Goal: Transaction & Acquisition: Purchase product/service

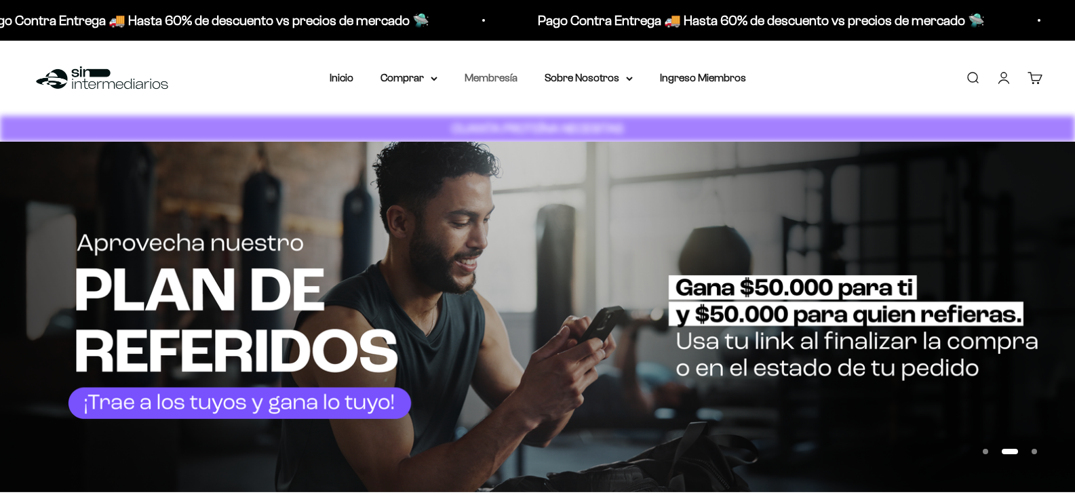
click at [495, 78] on link "Membresía" at bounding box center [491, 78] width 53 height 12
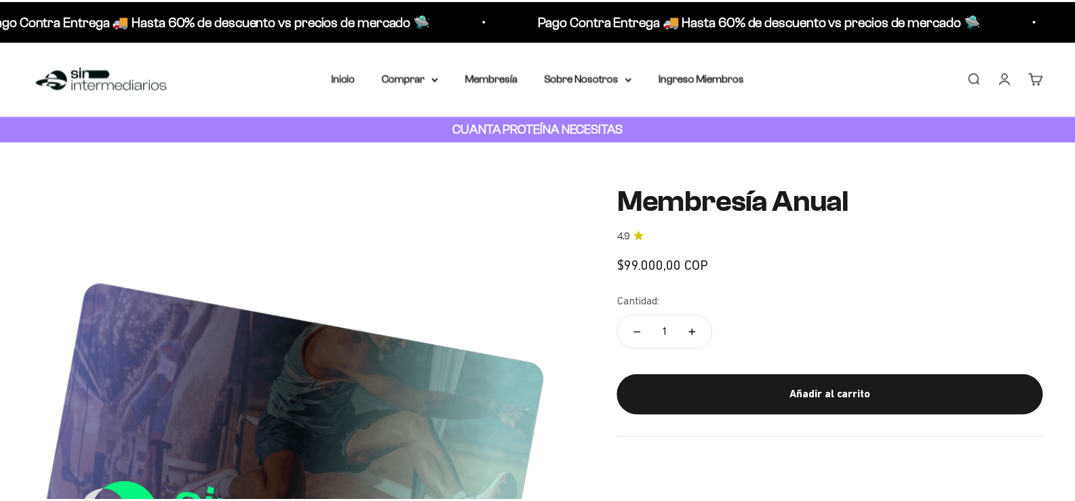
scroll to position [317, 0]
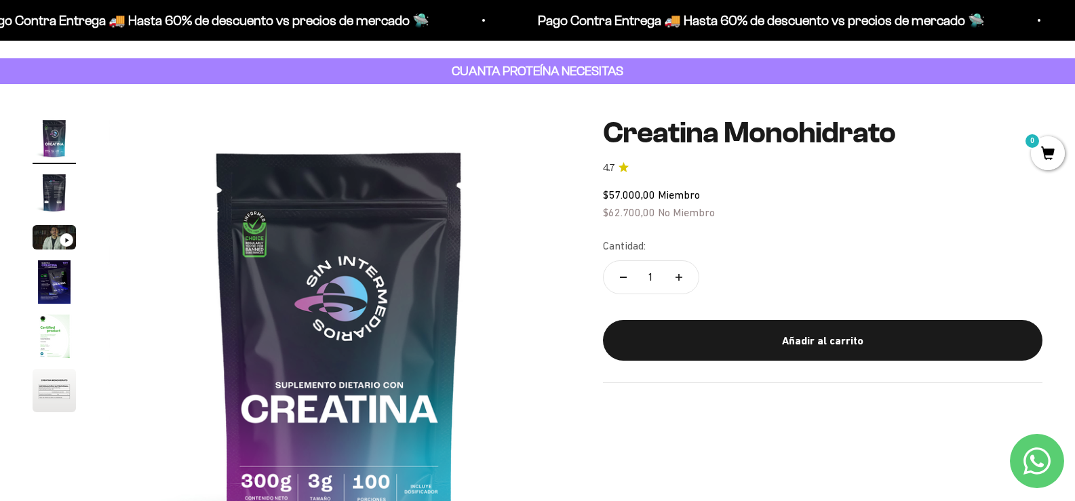
scroll to position [136, 0]
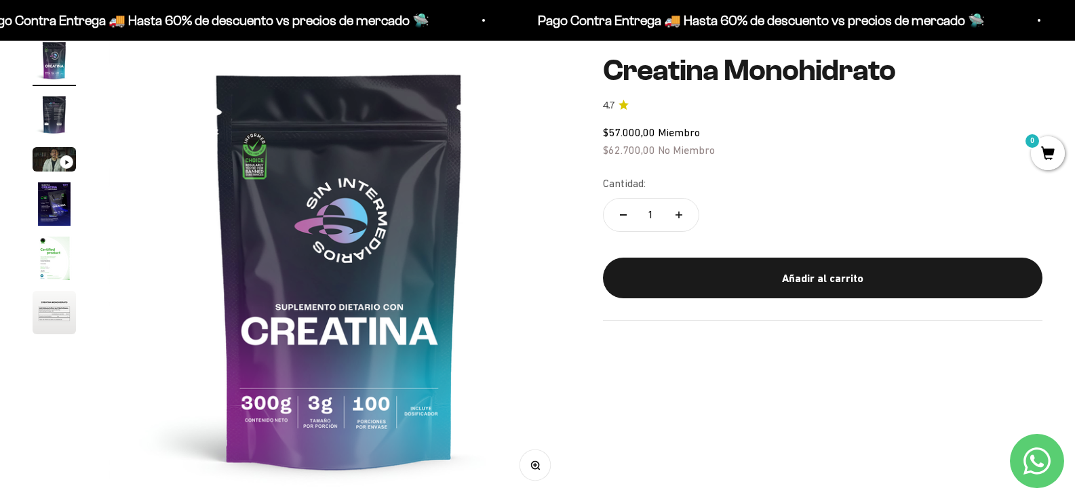
click at [61, 277] on img "Ir al artículo 5" at bounding box center [54, 258] width 43 height 43
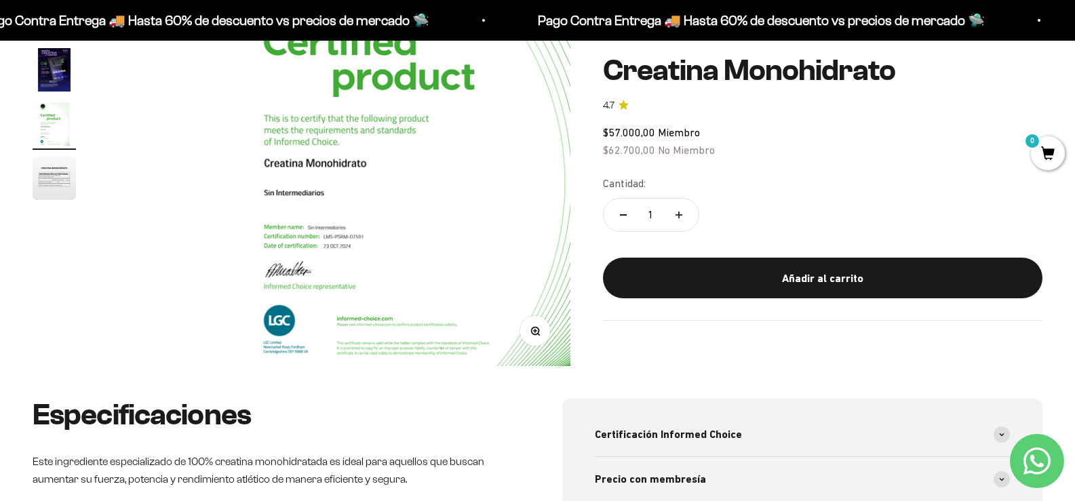
scroll to position [271, 0]
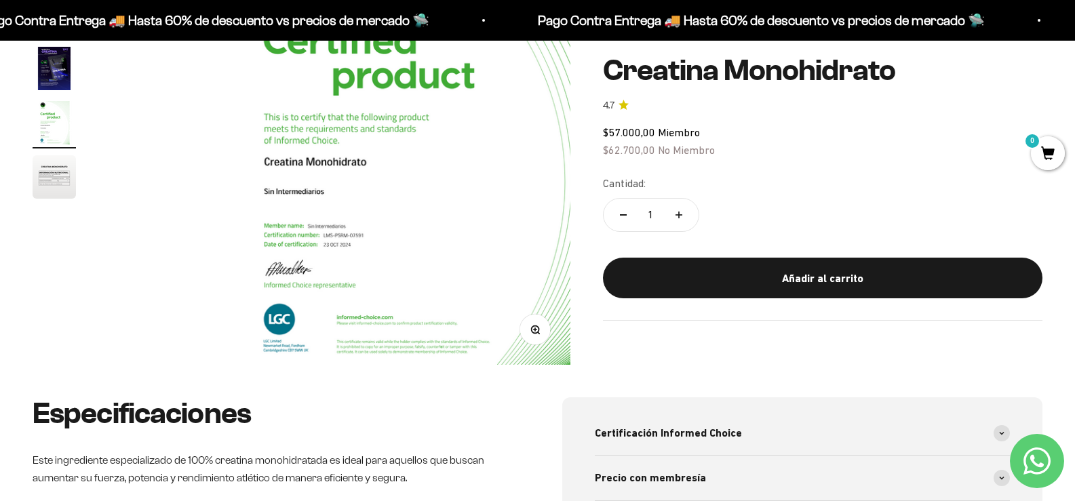
click at [62, 191] on img "Ir al artículo 6" at bounding box center [54, 176] width 43 height 43
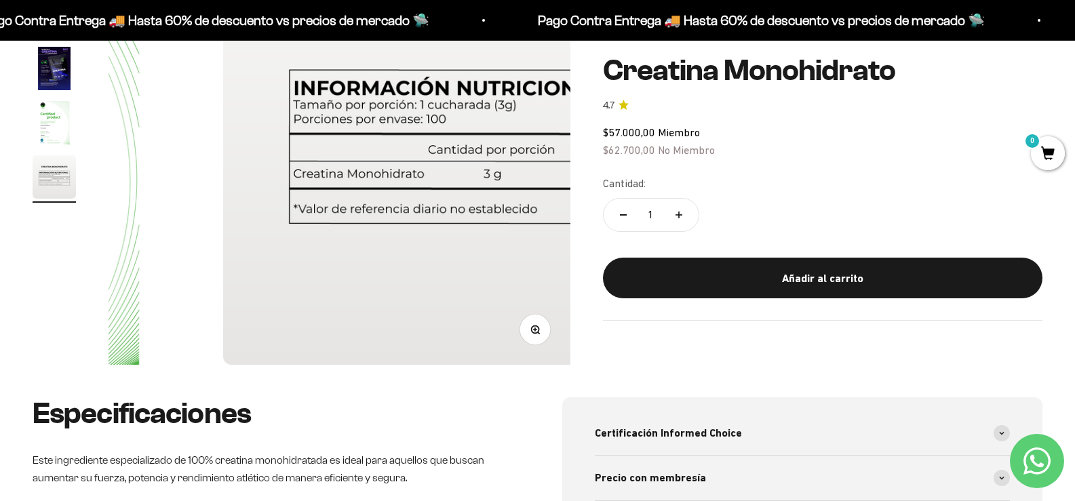
scroll to position [0, 2300]
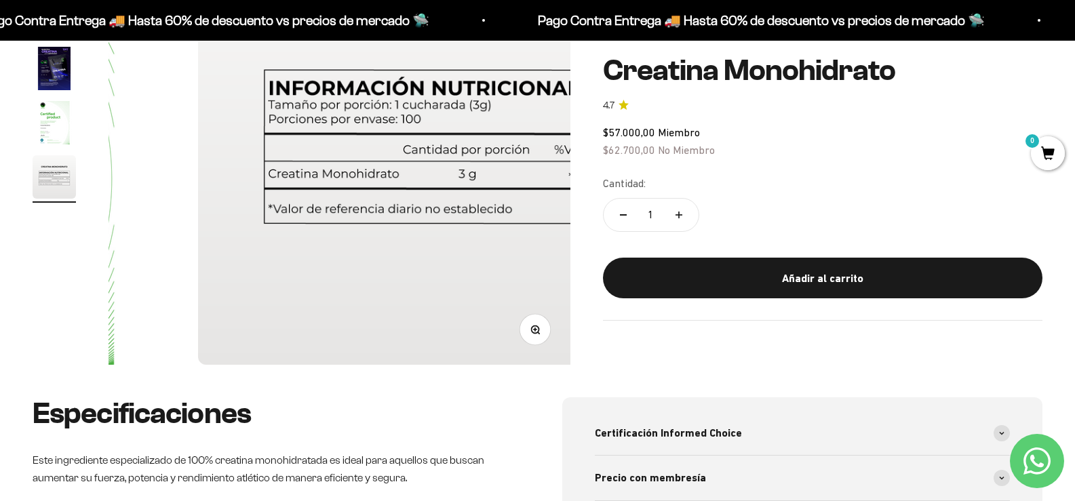
click at [63, 136] on img "Ir al artículo 5" at bounding box center [54, 122] width 43 height 43
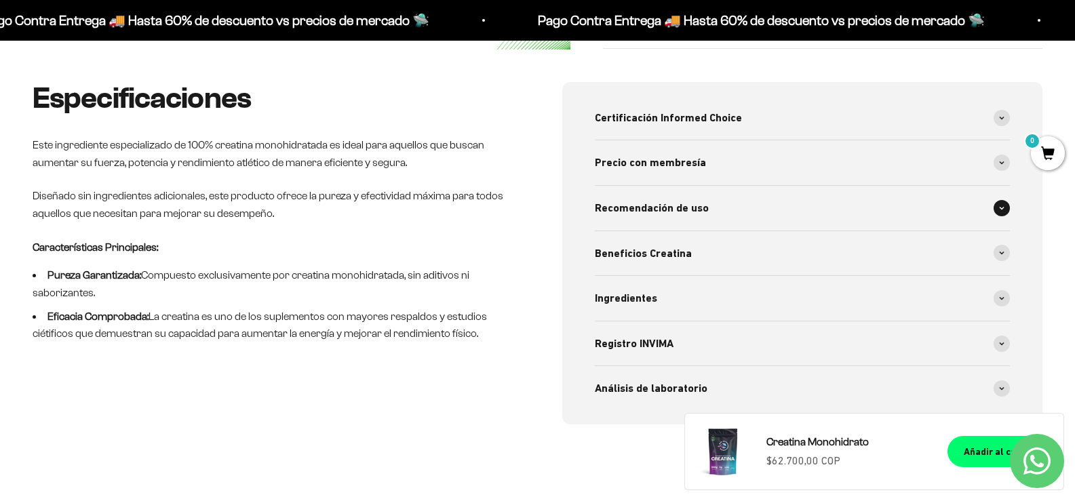
scroll to position [610, 0]
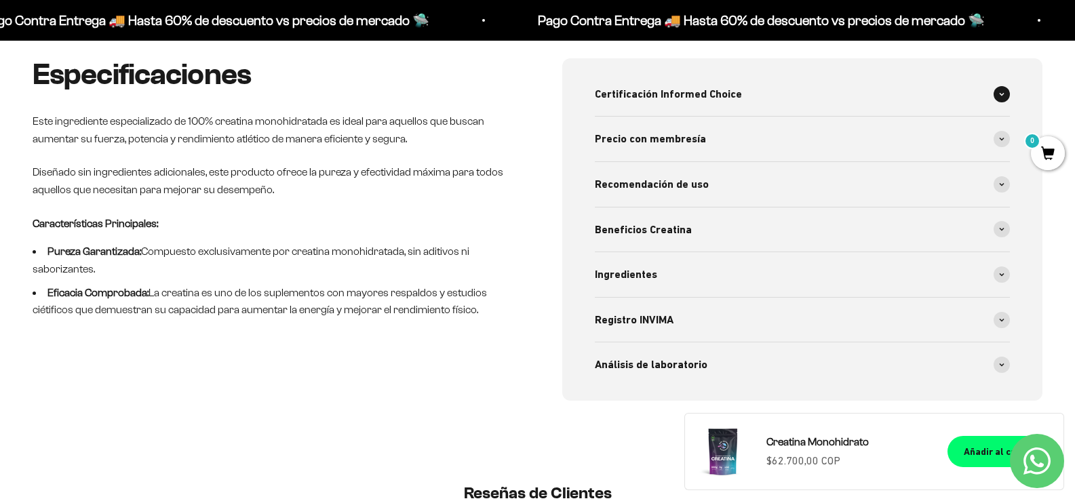
click at [1006, 102] on span at bounding box center [1002, 94] width 16 height 16
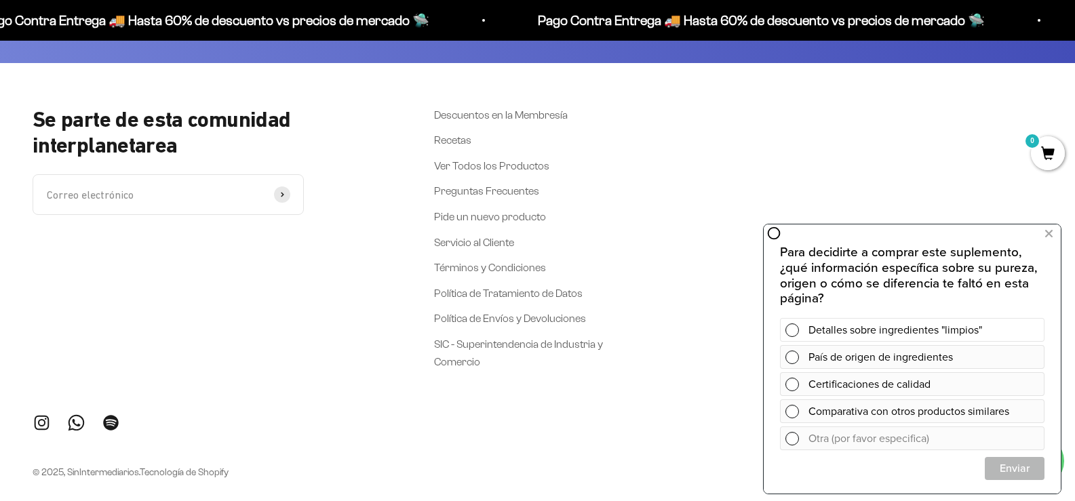
scroll to position [3241, 0]
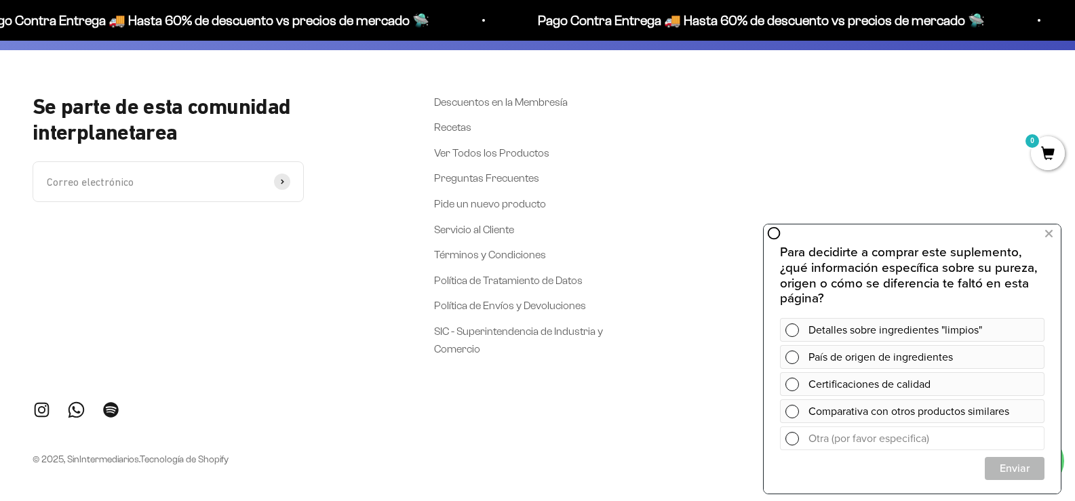
click at [791, 440] on form at bounding box center [912, 439] width 265 height 24
click at [944, 440] on input "text" at bounding box center [925, 438] width 235 height 22
type input "hola medios de comunicación para orientar el pago"
click at [1026, 469] on span "Enviar" at bounding box center [1015, 469] width 58 height 24
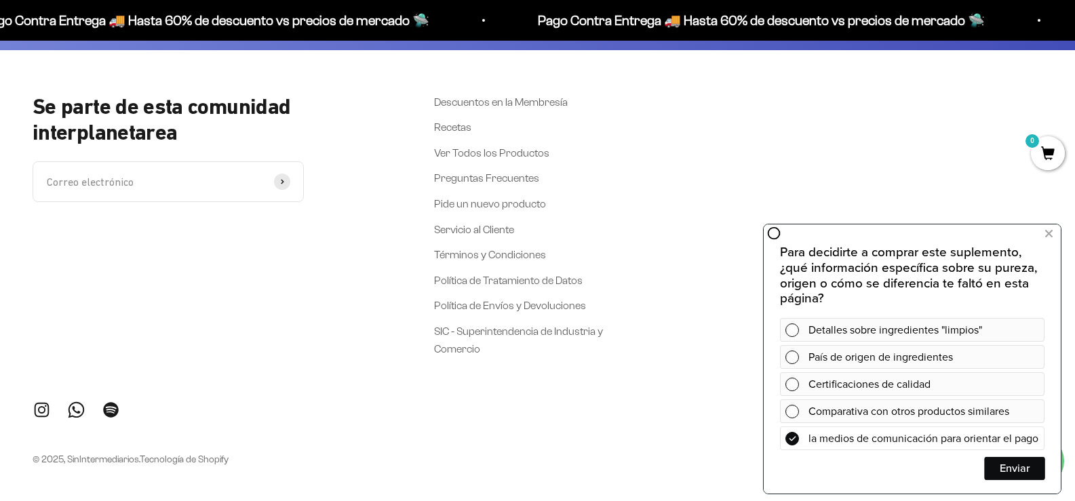
scroll to position [0, 0]
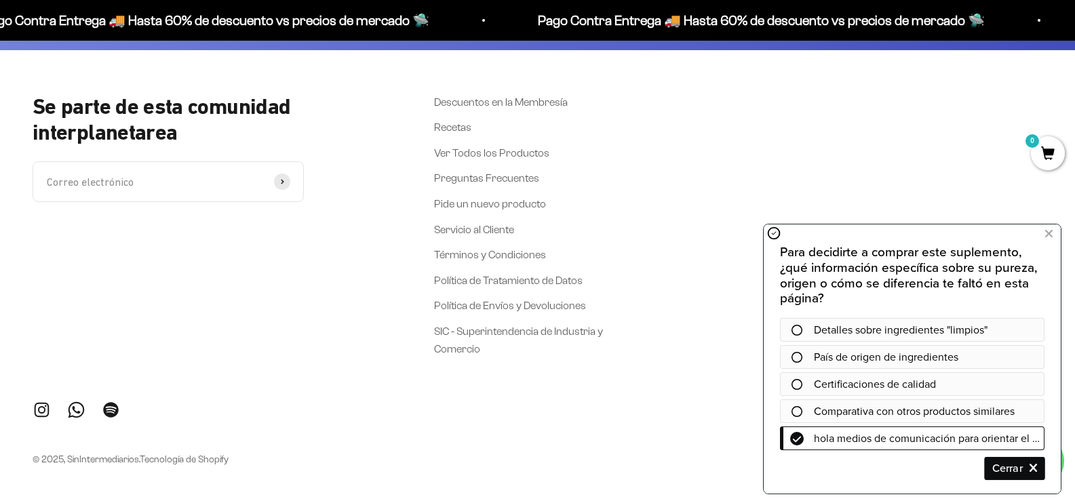
click at [1031, 469] on span "Cerrar" at bounding box center [1015, 469] width 58 height 24
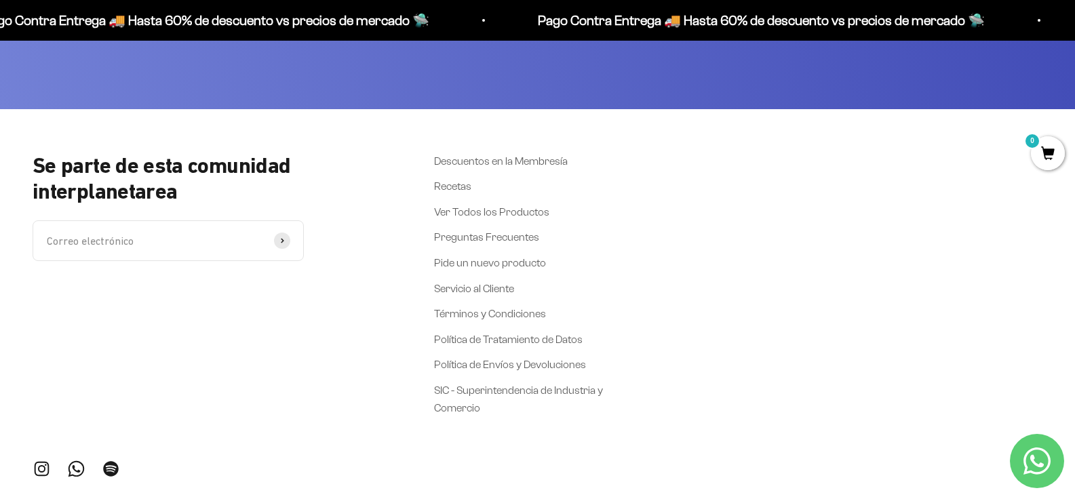
scroll to position [3241, 0]
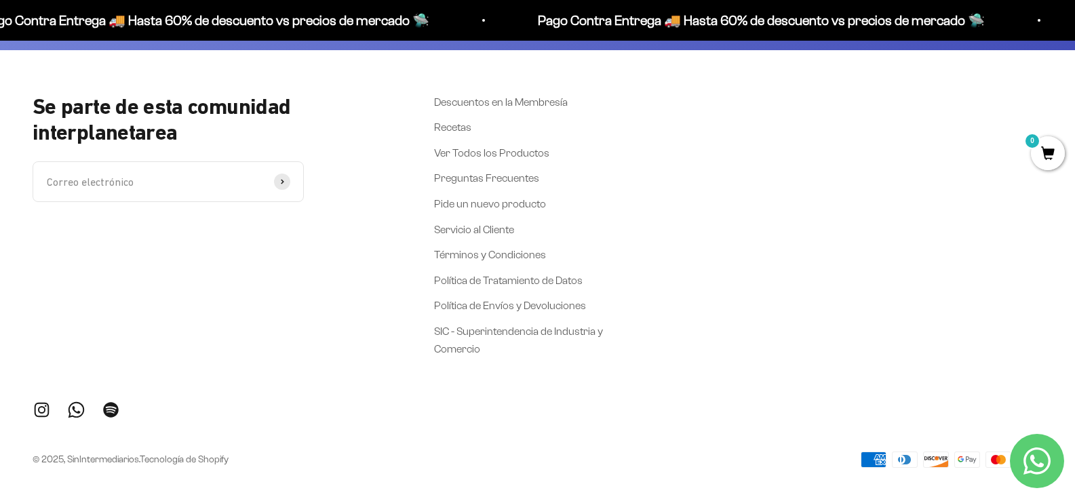
click at [1036, 463] on icon "Contact us on WhatsApp" at bounding box center [1037, 461] width 27 height 27
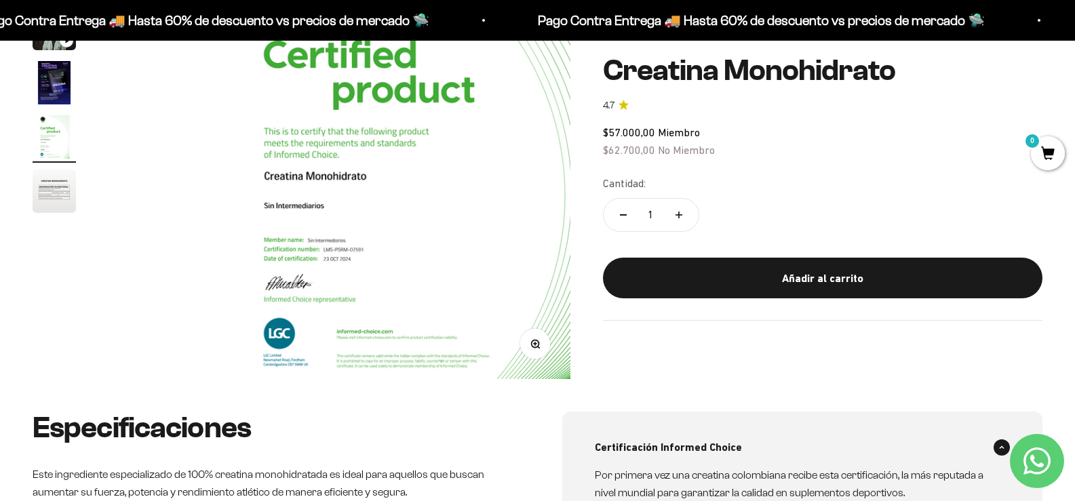
scroll to position [0, 0]
